Goal: Task Accomplishment & Management: Use online tool/utility

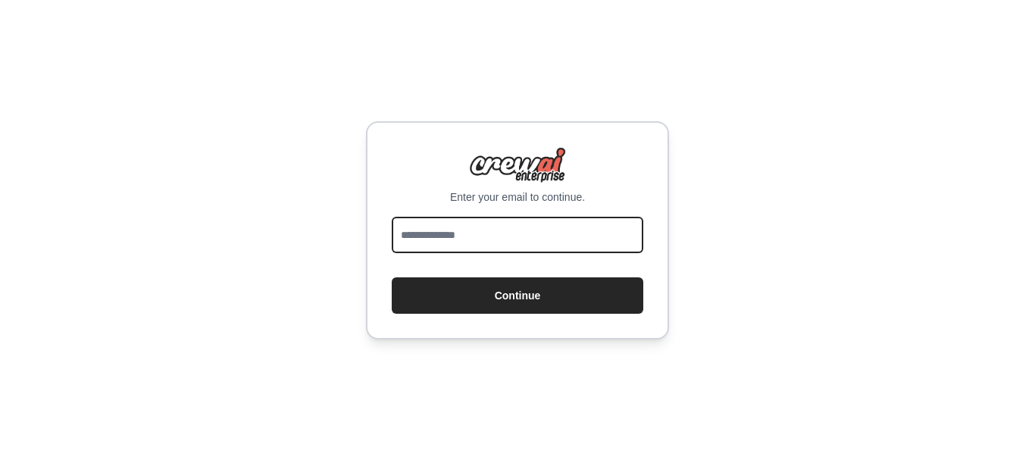
click at [507, 241] on input "email" at bounding box center [517, 235] width 251 height 36
type input "**********"
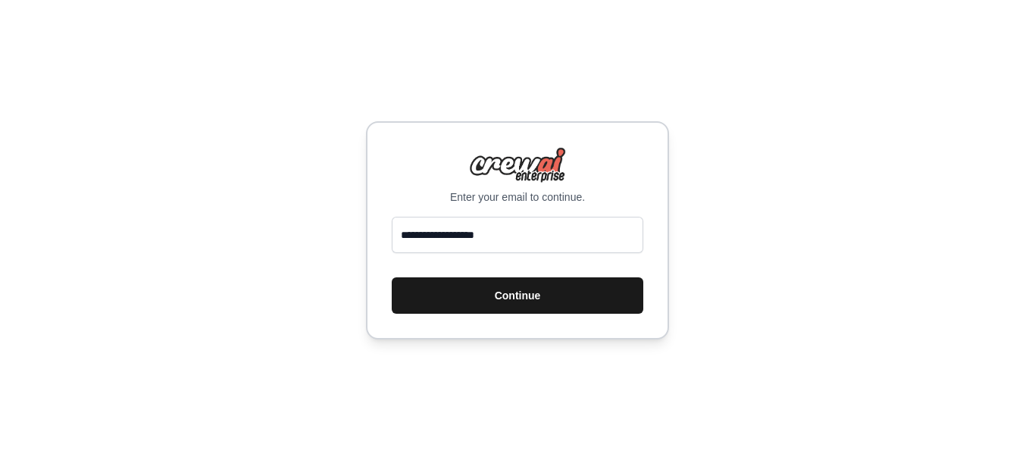
click at [495, 304] on button "Continue" at bounding box center [517, 295] width 251 height 36
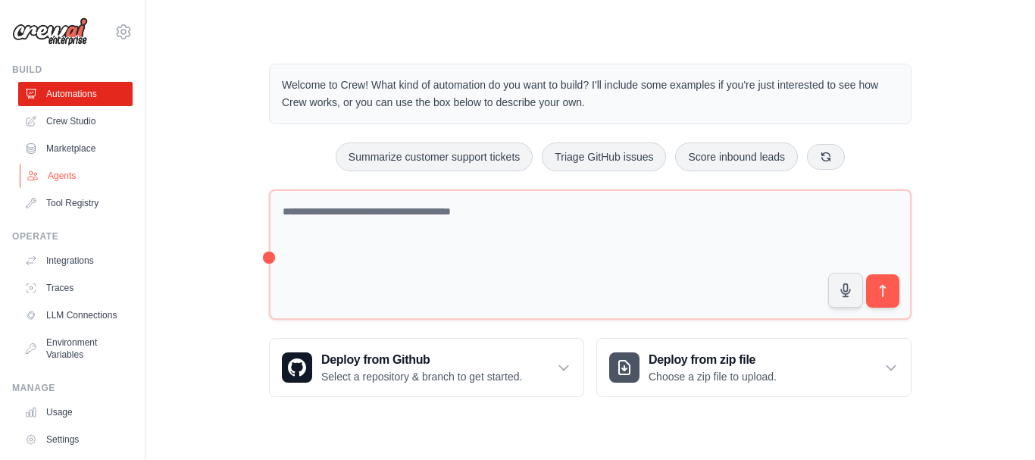
click at [80, 175] on link "Agents" at bounding box center [77, 176] width 114 height 24
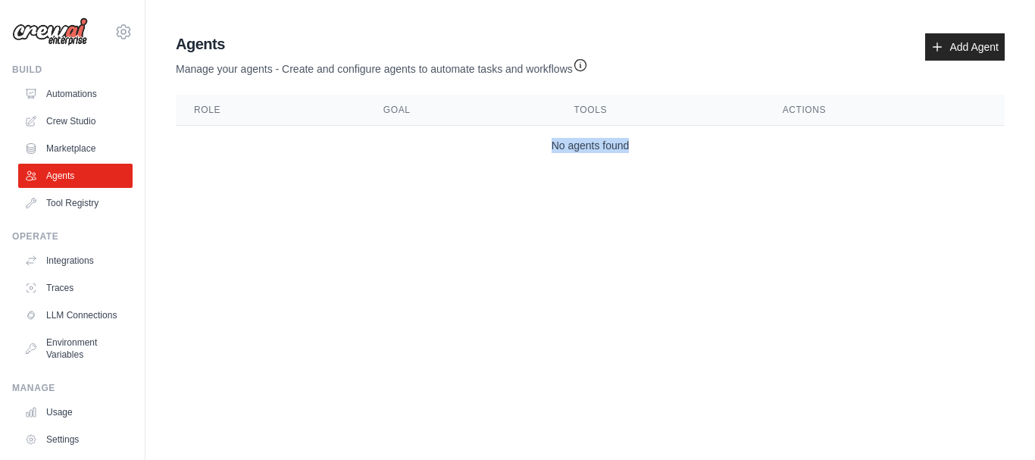
drag, startPoint x: 552, startPoint y: 145, endPoint x: 654, endPoint y: 139, distance: 102.5
click at [654, 139] on td "No agents found" at bounding box center [590, 146] width 829 height 40
click at [642, 162] on td "No agents found" at bounding box center [590, 146] width 829 height 40
click at [954, 45] on link "Add Agent" at bounding box center [965, 46] width 80 height 27
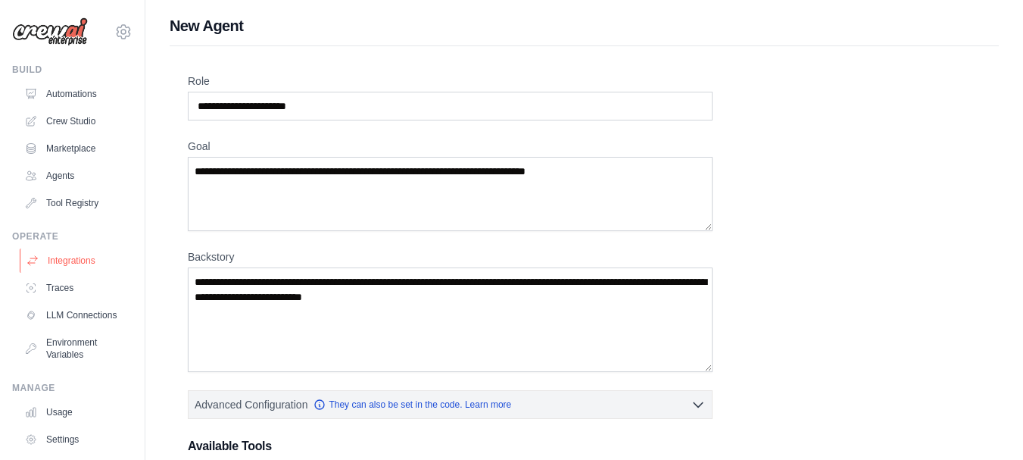
click at [68, 267] on link "Integrations" at bounding box center [77, 260] width 114 height 24
